Goal: Information Seeking & Learning: Learn about a topic

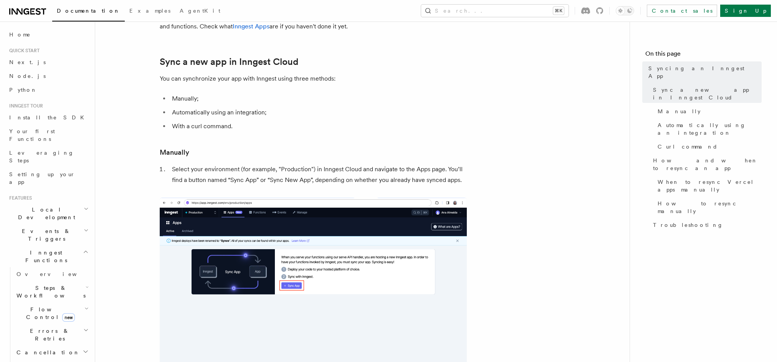
scroll to position [65, 0]
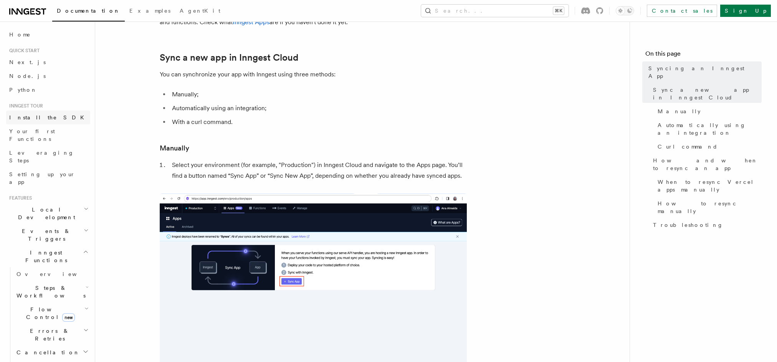
click at [45, 118] on link "Install the SDK" at bounding box center [48, 118] width 84 height 14
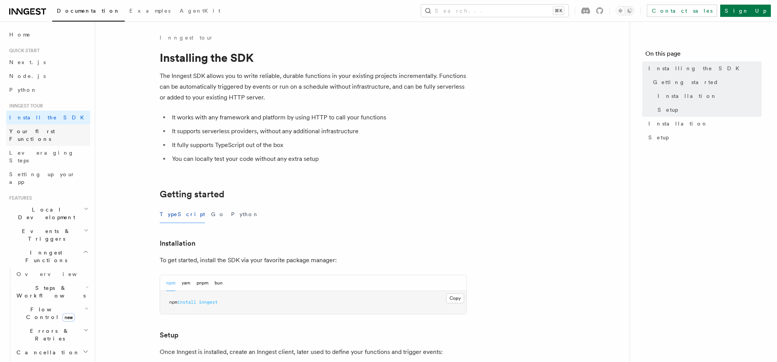
click at [36, 137] on link "Your first Functions" at bounding box center [48, 135] width 84 height 22
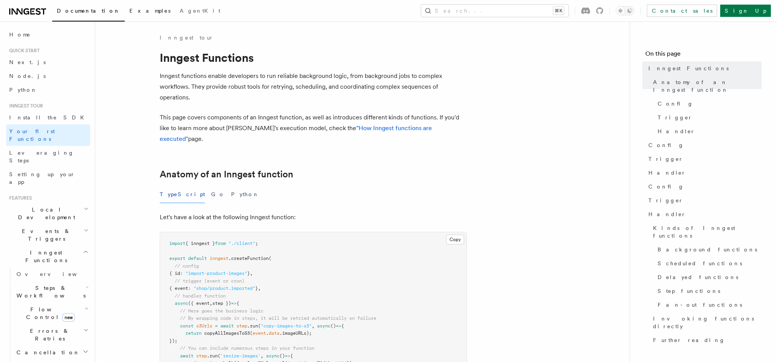
click at [125, 14] on link "Examples" at bounding box center [150, 11] width 50 height 18
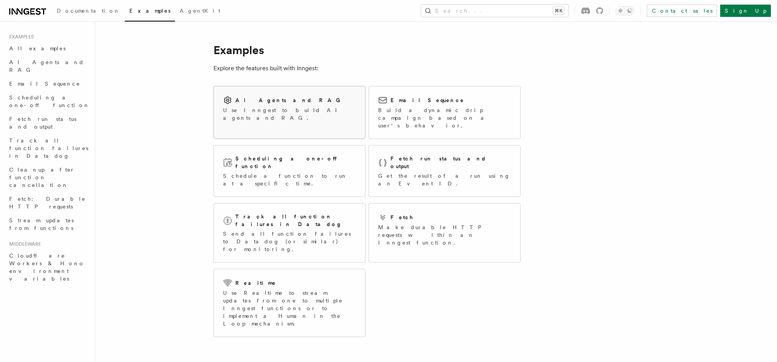
click at [287, 120] on div "AI Agents and RAG Use Inngest to build AI agents and RAG." at bounding box center [289, 108] width 151 height 45
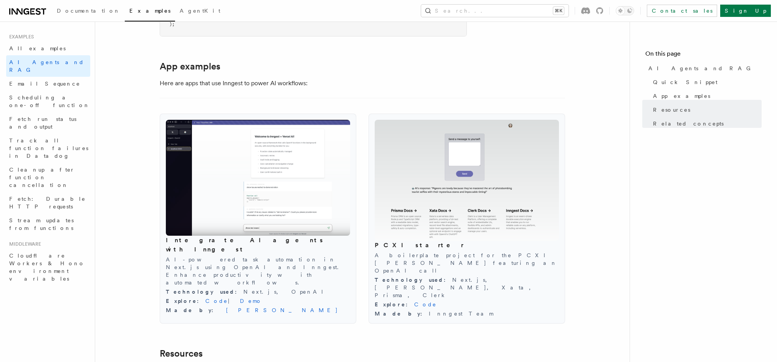
scroll to position [643, 0]
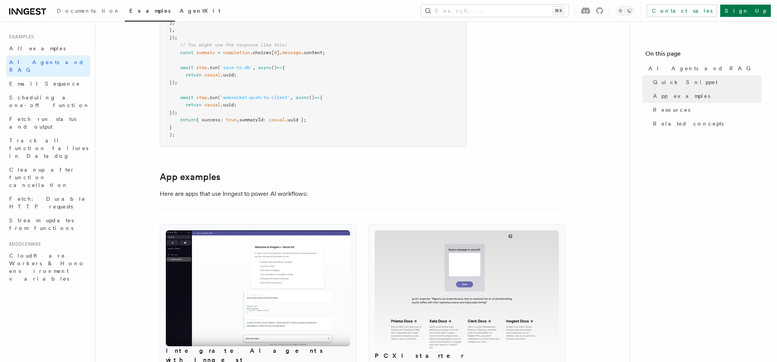
click at [180, 10] on span "AgentKit" at bounding box center [200, 11] width 41 height 6
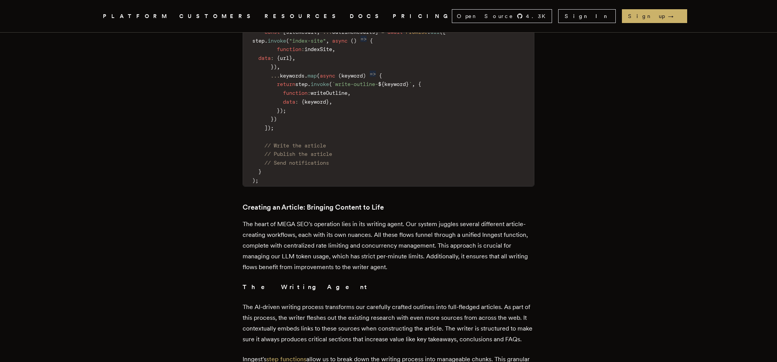
scroll to position [2274, 0]
